Goal: Information Seeking & Learning: Learn about a topic

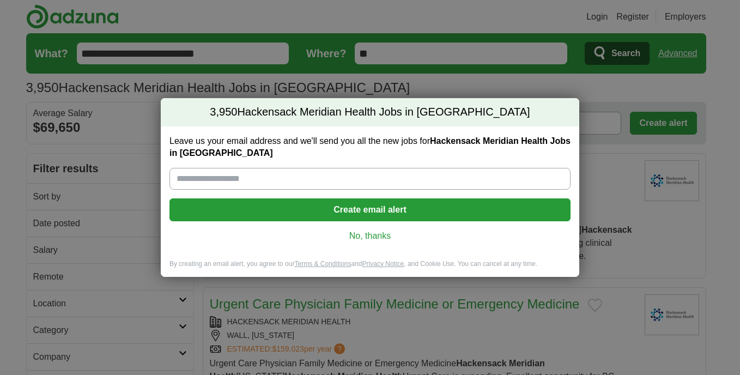
click at [377, 235] on link "No, thanks" at bounding box center [370, 236] width 384 height 12
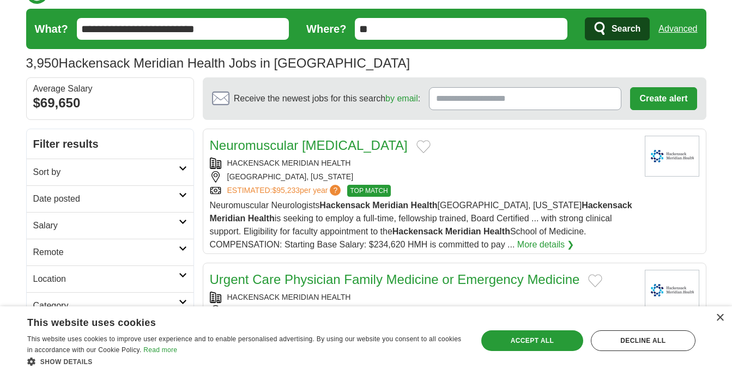
scroll to position [24, 0]
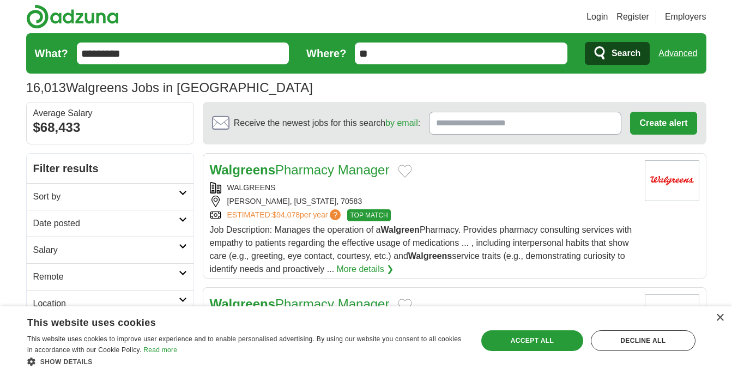
click at [368, 87] on div "16,013 Walgreens Jobs in US Average Salary: $68,433" at bounding box center [366, 88] width 680 height 20
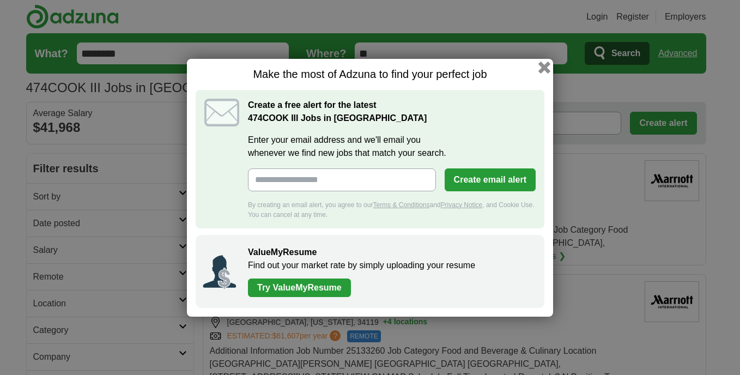
click at [543, 67] on button "button" at bounding box center [544, 67] width 12 height 12
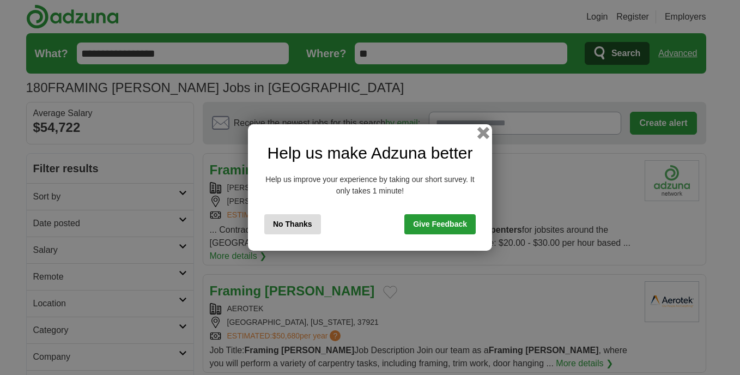
click at [481, 135] on button "button" at bounding box center [483, 133] width 12 height 12
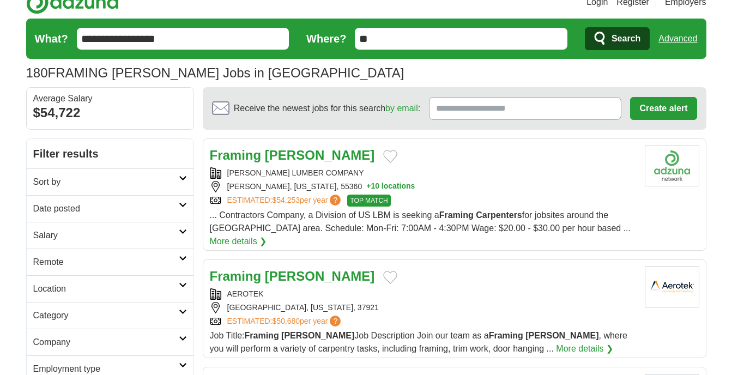
scroll to position [15, 0]
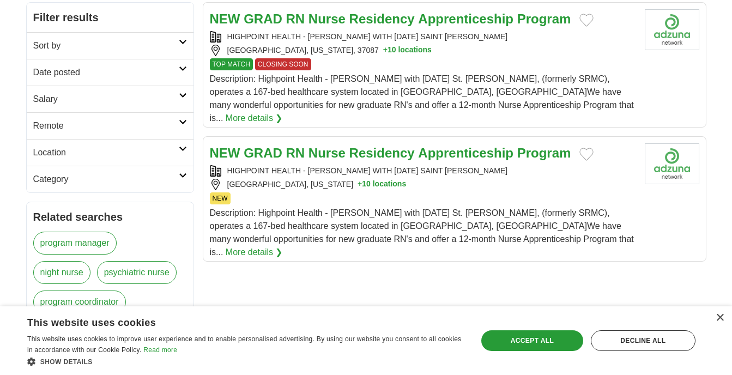
scroll to position [150, 0]
click at [523, 193] on div "NEW" at bounding box center [423, 199] width 426 height 12
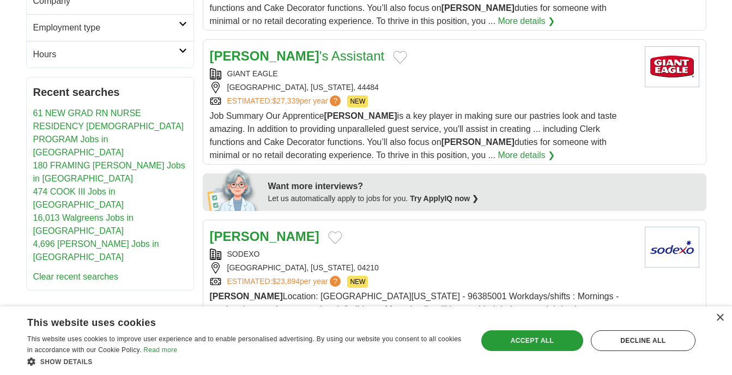
scroll to position [356, 0]
